Goal: Task Accomplishment & Management: Use online tool/utility

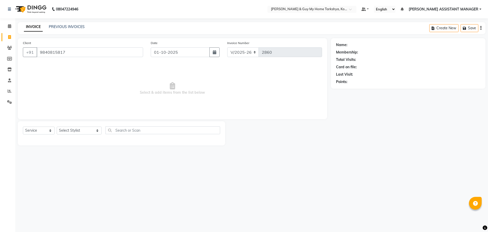
select select "7902"
select select "service"
type input "9840815817"
click at [89, 129] on select "Select Stylist [PERSON_NAME] [PERSON_NAME] [PERSON_NAME] GLORY [PERSON_NAME] JI…" at bounding box center [79, 130] width 45 height 8
click at [57, 126] on select "Select Stylist [PERSON_NAME] [PERSON_NAME] [PERSON_NAME] GLORY [PERSON_NAME] JI…" at bounding box center [79, 130] width 45 height 8
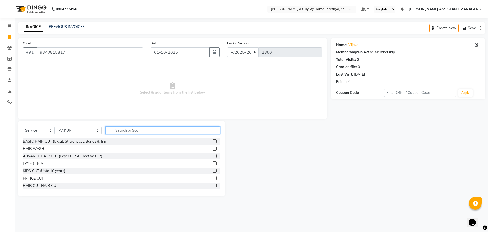
click at [122, 130] on input "text" at bounding box center [163, 130] width 115 height 8
click at [82, 130] on select "Select Stylist [PERSON_NAME] [PERSON_NAME] [PERSON_NAME] GLORY [PERSON_NAME] JI…" at bounding box center [79, 130] width 45 height 8
select select "89496"
click at [57, 126] on select "Select Stylist [PERSON_NAME] [PERSON_NAME] [PERSON_NAME] GLORY [PERSON_NAME] JI…" at bounding box center [79, 130] width 45 height 8
click at [136, 130] on input "text" at bounding box center [163, 130] width 115 height 8
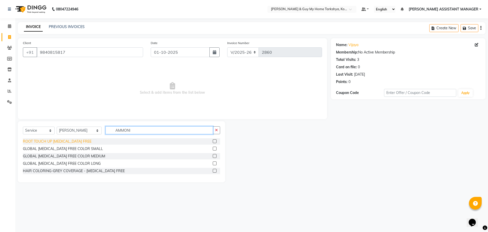
type input "AMMONI"
click at [71, 142] on div "ROOT TOUCH UP [MEDICAL_DATA] FREE" at bounding box center [57, 141] width 69 height 5
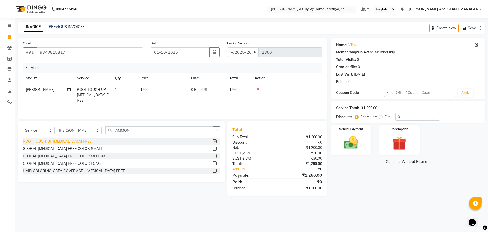
checkbox input "false"
drag, startPoint x: 74, startPoint y: 46, endPoint x: 39, endPoint y: 57, distance: 36.4
click at [31, 56] on div "Client [PHONE_NUMBER]" at bounding box center [83, 50] width 128 height 21
click at [88, 133] on select "Select Stylist [PERSON_NAME] [PERSON_NAME] [PERSON_NAME] GLORY [PERSON_NAME] JI…" at bounding box center [79, 130] width 45 height 8
select select "71872"
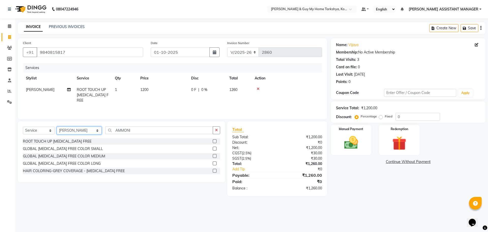
click at [57, 126] on select "Select Stylist [PERSON_NAME] [PERSON_NAME] [PERSON_NAME] GLORY [PERSON_NAME] JI…" at bounding box center [79, 130] width 45 height 8
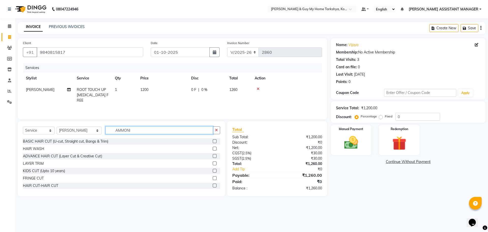
drag, startPoint x: 136, startPoint y: 128, endPoint x: 99, endPoint y: 130, distance: 36.2
click at [99, 130] on div "Select Service Product Membership Package Voucher Prepaid Gift Card Select Styl…" at bounding box center [121, 132] width 197 height 12
click at [40, 91] on td "[PERSON_NAME]" at bounding box center [48, 95] width 51 height 22
select select "89496"
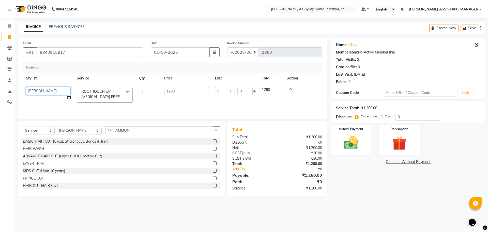
click at [55, 91] on select "[PERSON_NAME] [PERSON_NAME] [PERSON_NAME] GLORY [PERSON_NAME] JIYA KRISHNA [PER…" at bounding box center [48, 91] width 45 height 8
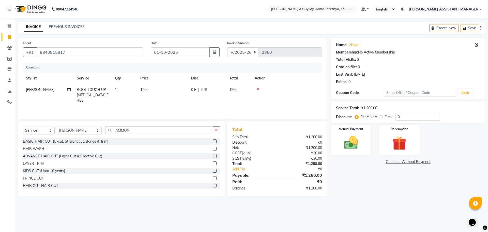
click at [38, 91] on span "[PERSON_NAME]" at bounding box center [40, 89] width 28 height 5
select select "89496"
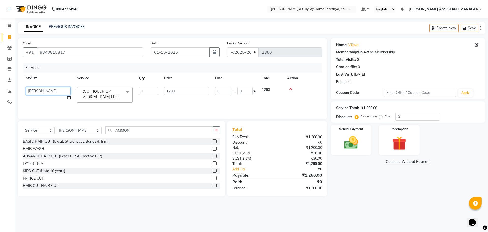
click at [56, 89] on select "[PERSON_NAME] [PERSON_NAME] [PERSON_NAME] GLORY [PERSON_NAME] JIYA KRISHNA [PER…" at bounding box center [48, 91] width 45 height 8
select select "71411"
drag, startPoint x: 130, startPoint y: 130, endPoint x: 81, endPoint y: 138, distance: 49.5
click at [81, 138] on div "Select Service Product Membership Package Voucher Prepaid Gift Card Select Styl…" at bounding box center [122, 158] width 208 height 75
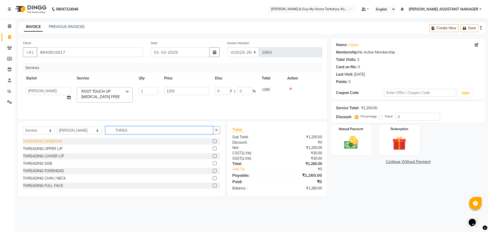
type input "THREA"
click at [61, 143] on div "THREADING EYEBROW" at bounding box center [43, 141] width 40 height 5
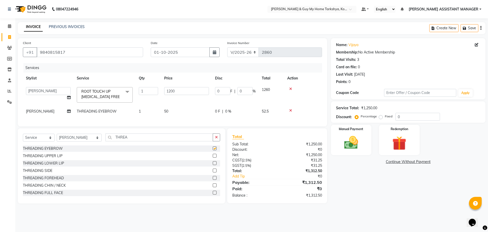
checkbox input "false"
drag, startPoint x: 143, startPoint y: 138, endPoint x: 83, endPoint y: 147, distance: 60.1
click at [84, 145] on div "Select Service Product Membership Package Voucher Prepaid Gift Card Select Styl…" at bounding box center [121, 139] width 197 height 12
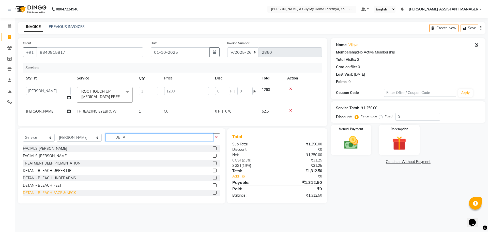
type input "DE TA"
click at [67, 195] on div "DETAN - BLEACH FACE & NECK" at bounding box center [49, 192] width 53 height 5
checkbox input "false"
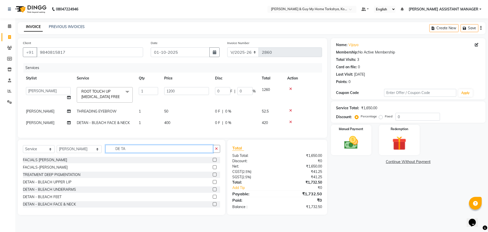
drag, startPoint x: 131, startPoint y: 153, endPoint x: 86, endPoint y: 155, distance: 45.1
click at [88, 155] on div "Select Service Product Membership Package Voucher Prepaid Gift Card Select Styl…" at bounding box center [121, 151] width 197 height 12
click at [84, 151] on select "Select Stylist [PERSON_NAME] [PERSON_NAME] [PERSON_NAME] GLORY [PERSON_NAME] JI…" at bounding box center [79, 149] width 45 height 8
select select "89496"
click at [57, 149] on select "Select Stylist [PERSON_NAME] [PERSON_NAME] [PERSON_NAME] GLORY [PERSON_NAME] JI…" at bounding box center [79, 149] width 45 height 8
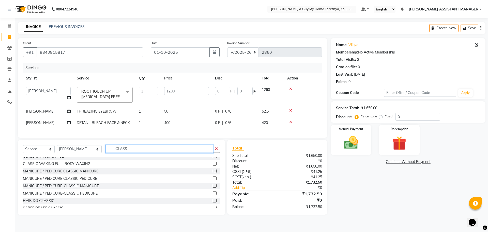
scroll to position [156, 0]
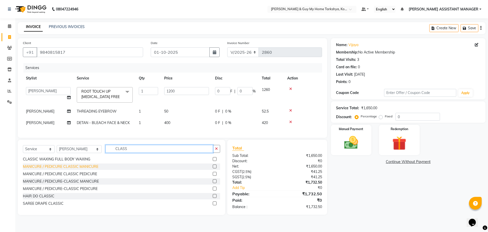
type input "CLASS"
click at [78, 169] on div "MANICURE / PEDICURE CLASSIC MANICURE" at bounding box center [61, 166] width 76 height 5
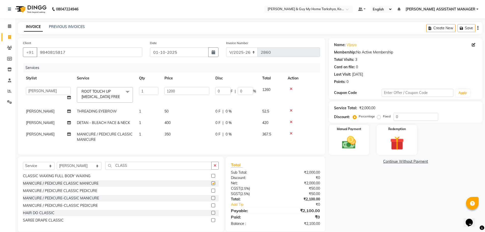
checkbox input "false"
click at [353, 135] on img at bounding box center [348, 142] width 23 height 17
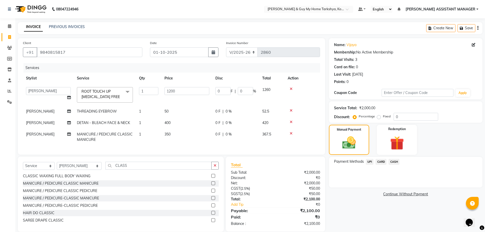
click at [377, 160] on span "CARD" at bounding box center [380, 162] width 11 height 6
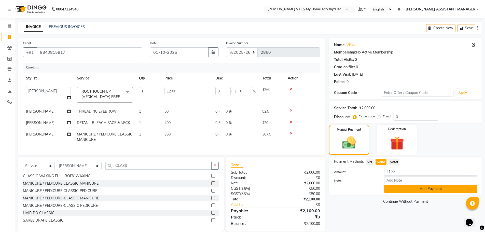
click at [402, 189] on button "Add Payment" at bounding box center [430, 189] width 93 height 8
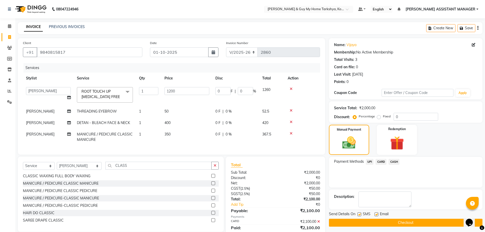
click at [378, 223] on button "Checkout" at bounding box center [405, 223] width 153 height 8
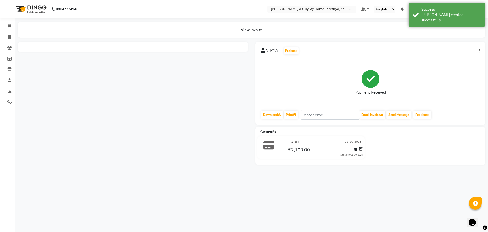
click at [11, 39] on span at bounding box center [9, 37] width 9 height 6
select select "service"
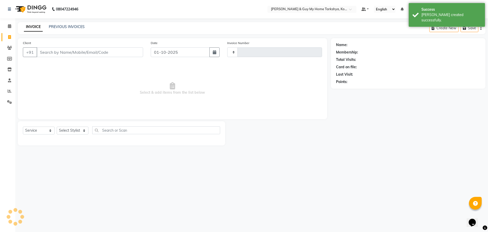
type input "2862"
select select "7902"
